Goal: Find specific page/section: Find specific page/section

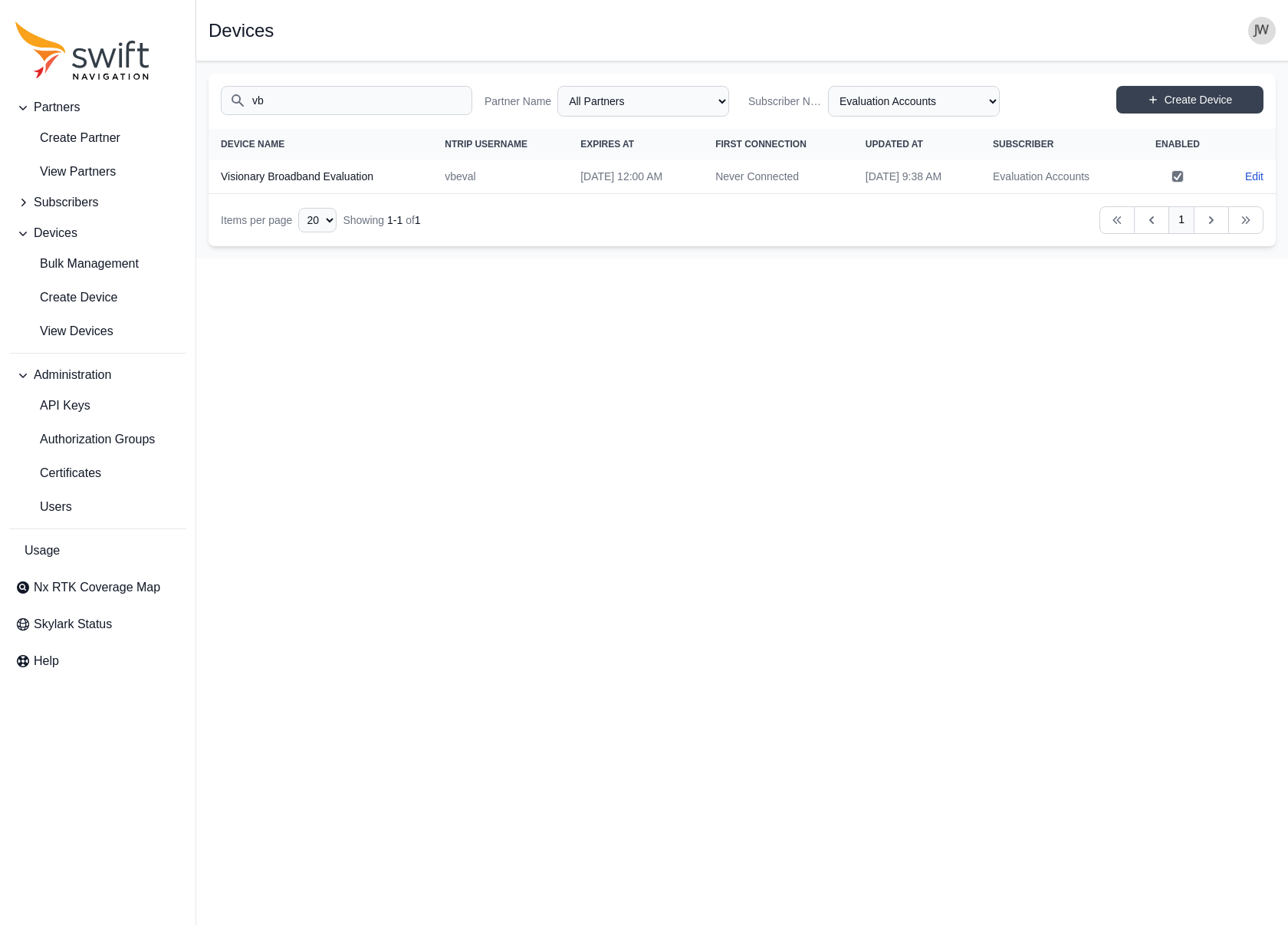
select select "8f022dce-3eb1-4943-ab46-3302f59893f0"
type input "vb"
click at [48, 167] on span "View Partners" at bounding box center [65, 171] width 100 height 19
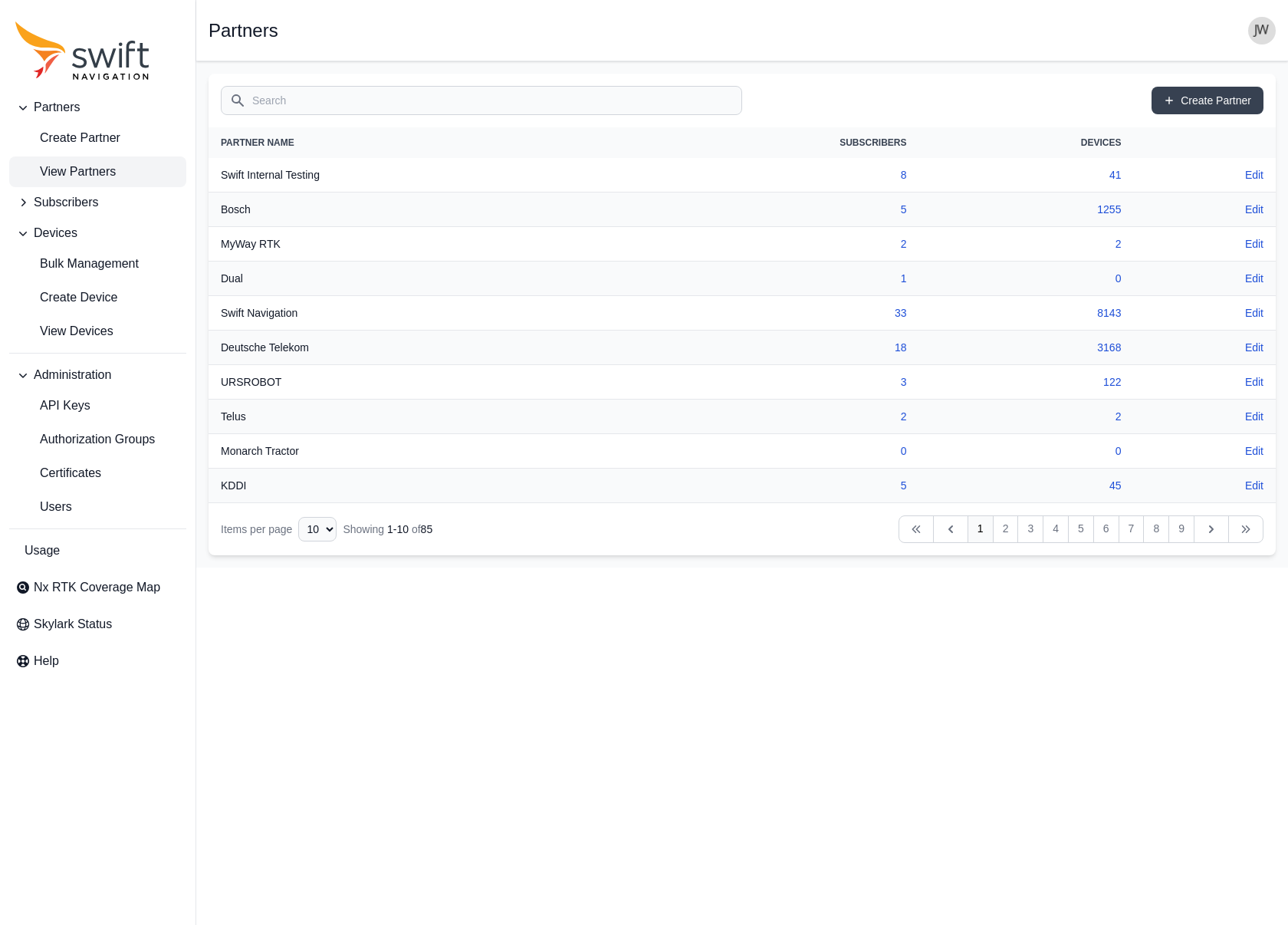
click at [477, 100] on input "Search" at bounding box center [482, 100] width 522 height 29
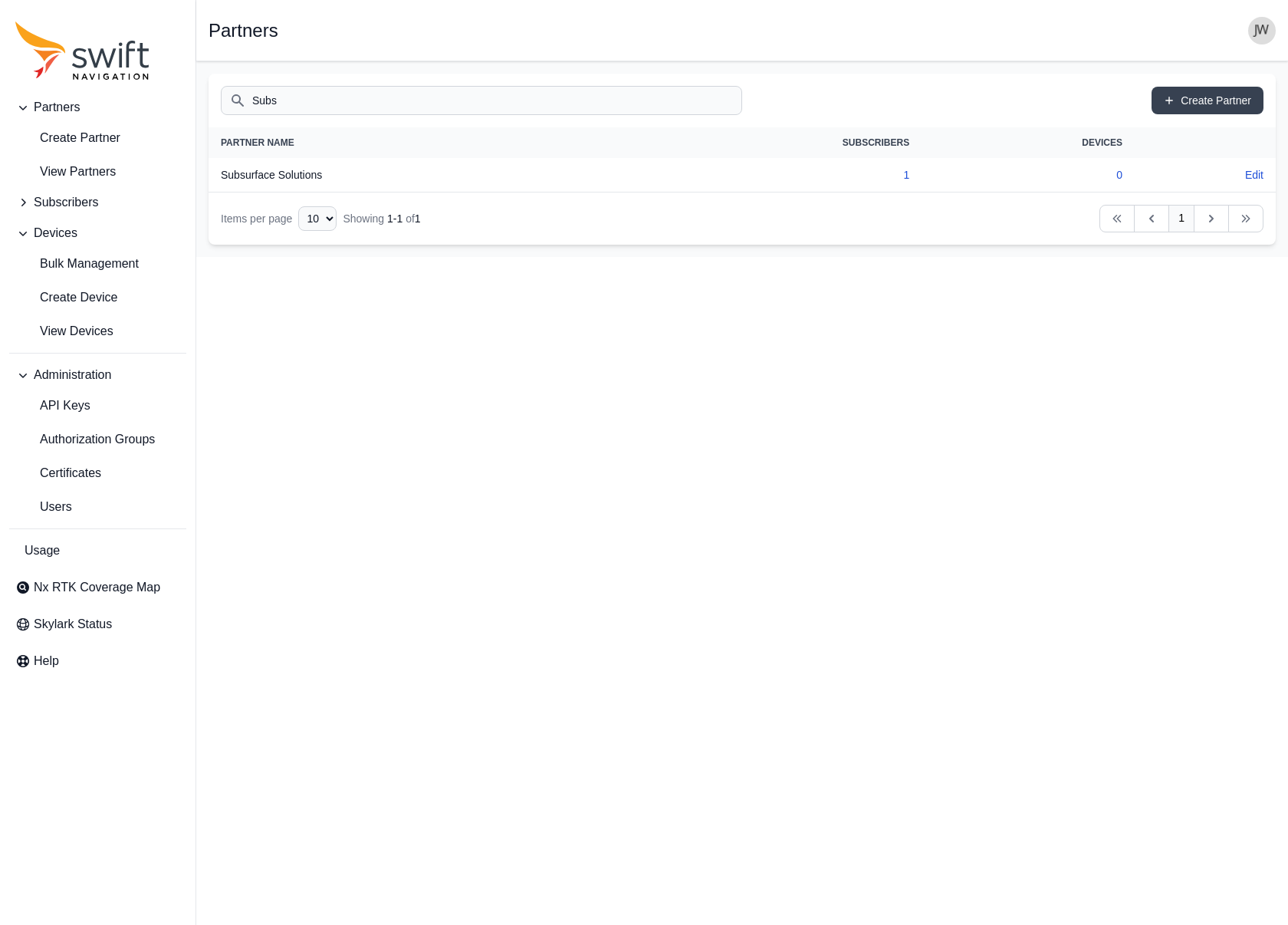
type input "Subs"
click at [285, 176] on th "Subsurface Solutions" at bounding box center [415, 175] width 413 height 35
click at [908, 178] on link "1" at bounding box center [906, 175] width 6 height 12
select select "46c09dfa-9794-4d80-b47a-c96a9ce2e6d9"
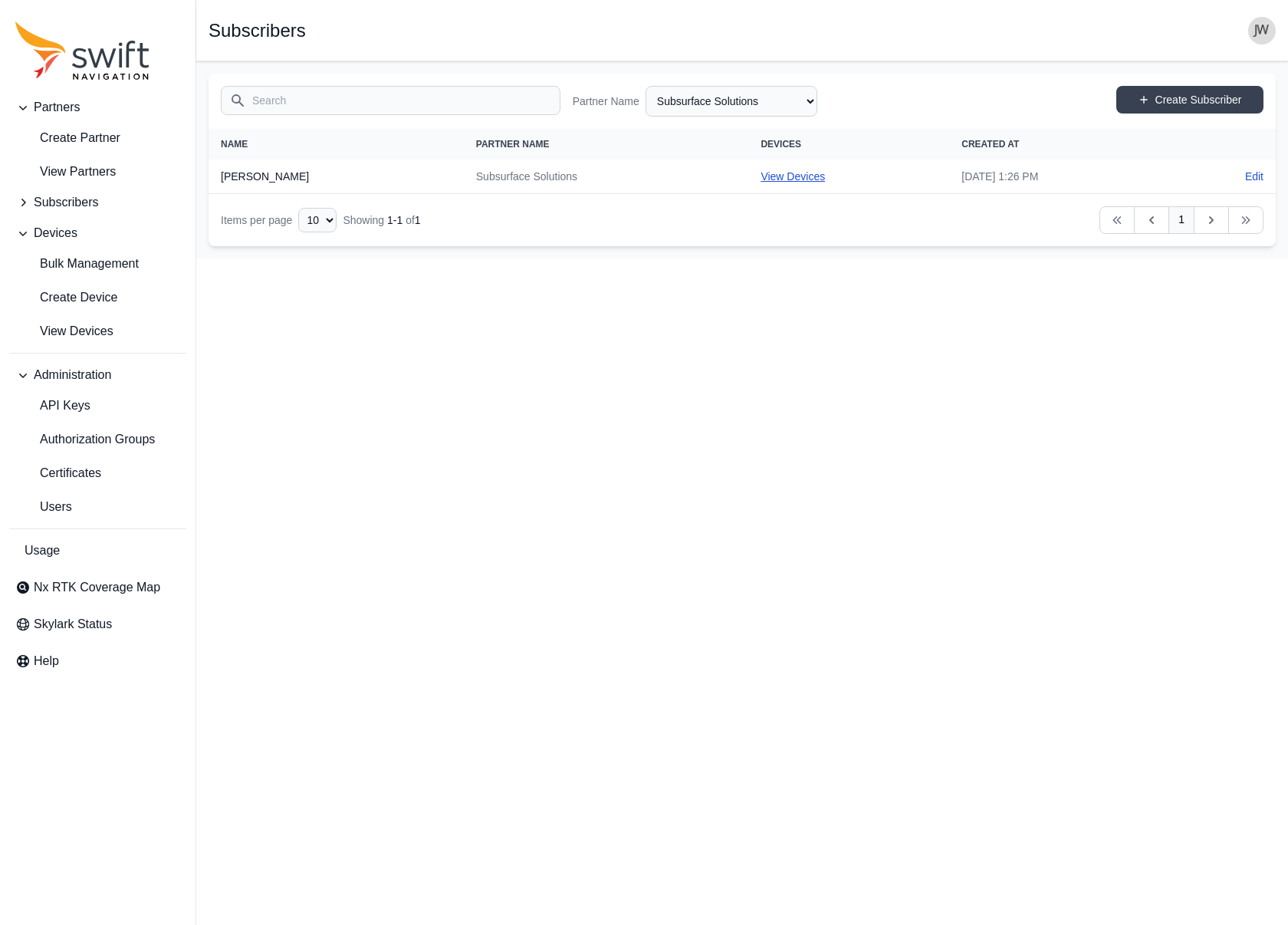
click at [761, 175] on link "View Devices" at bounding box center [793, 176] width 65 height 12
select select "1fdfd49c-64ec-44e1-85c1-6c7d43fa3645"
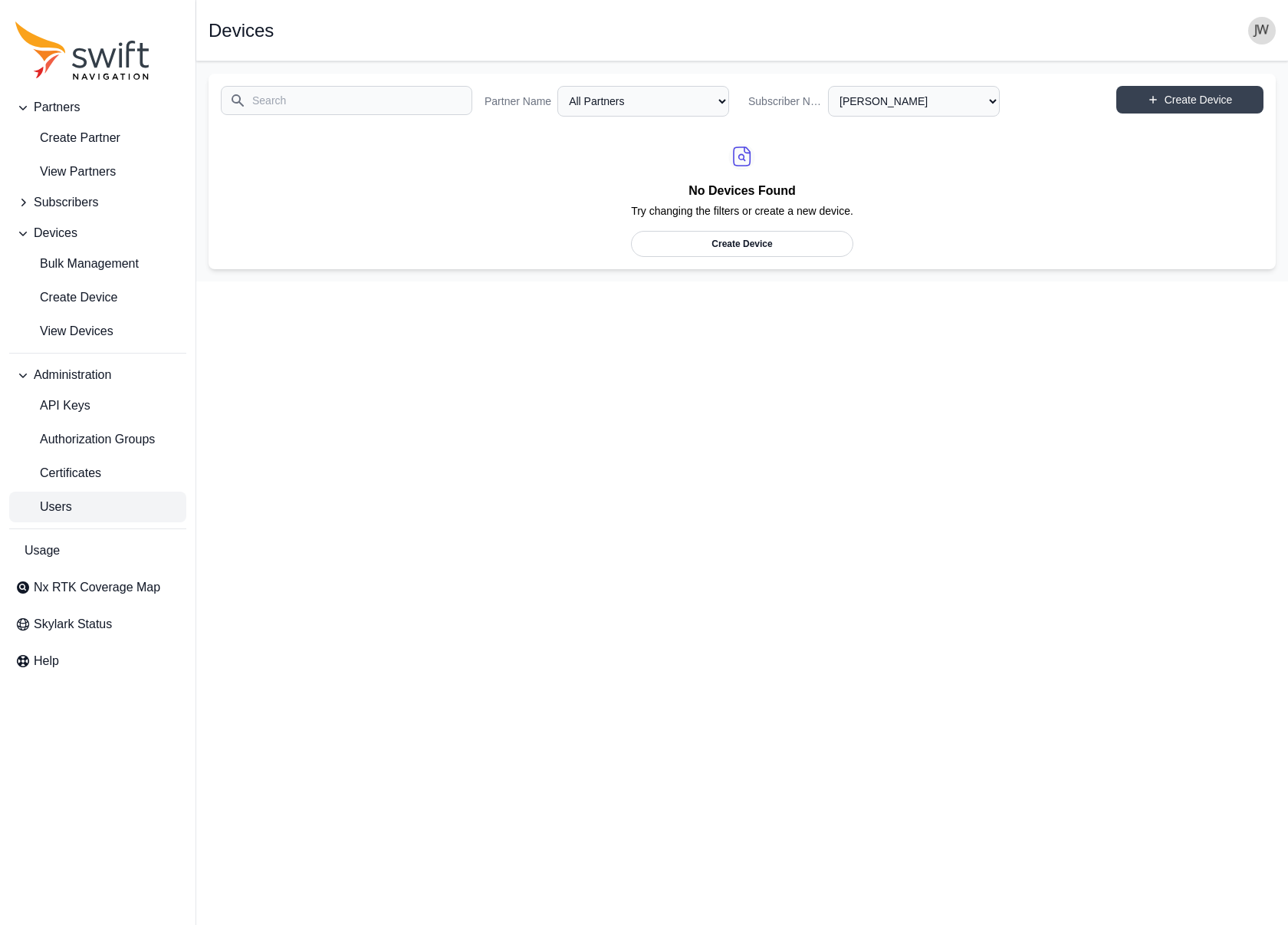
click at [54, 506] on span "Users" at bounding box center [43, 506] width 57 height 19
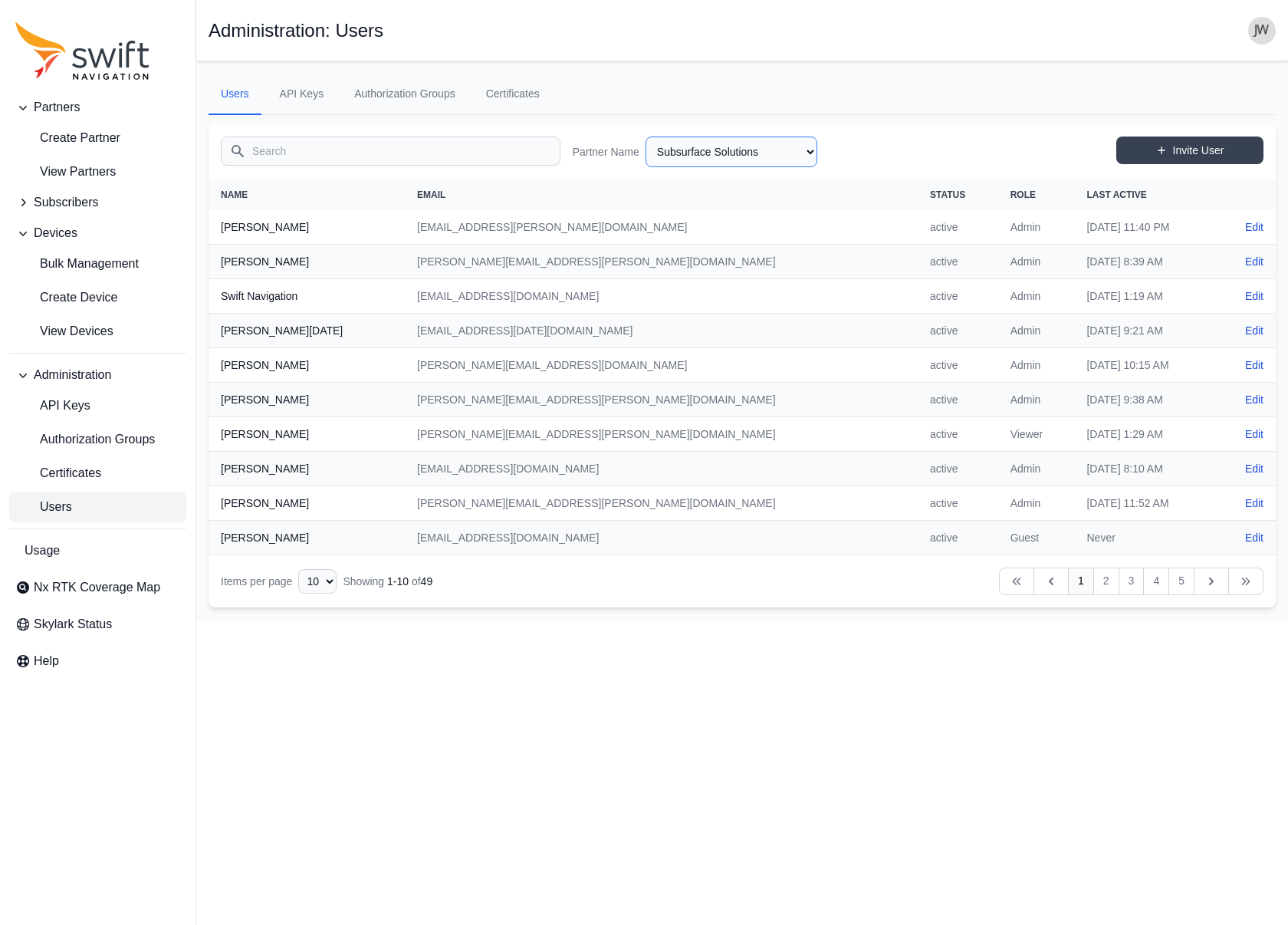
select select "46c09dfa-9794-4d80-b47a-c96a9ce2e6d9"
